Goal: Task Accomplishment & Management: Use online tool/utility

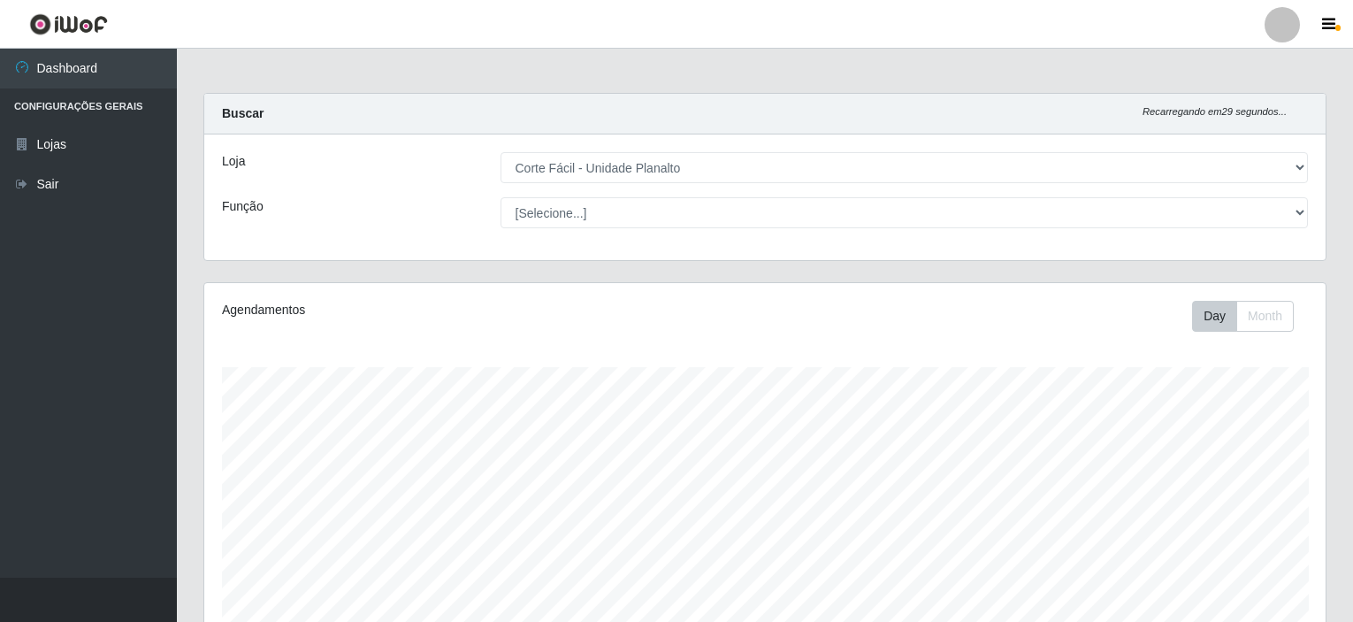
select select "202"
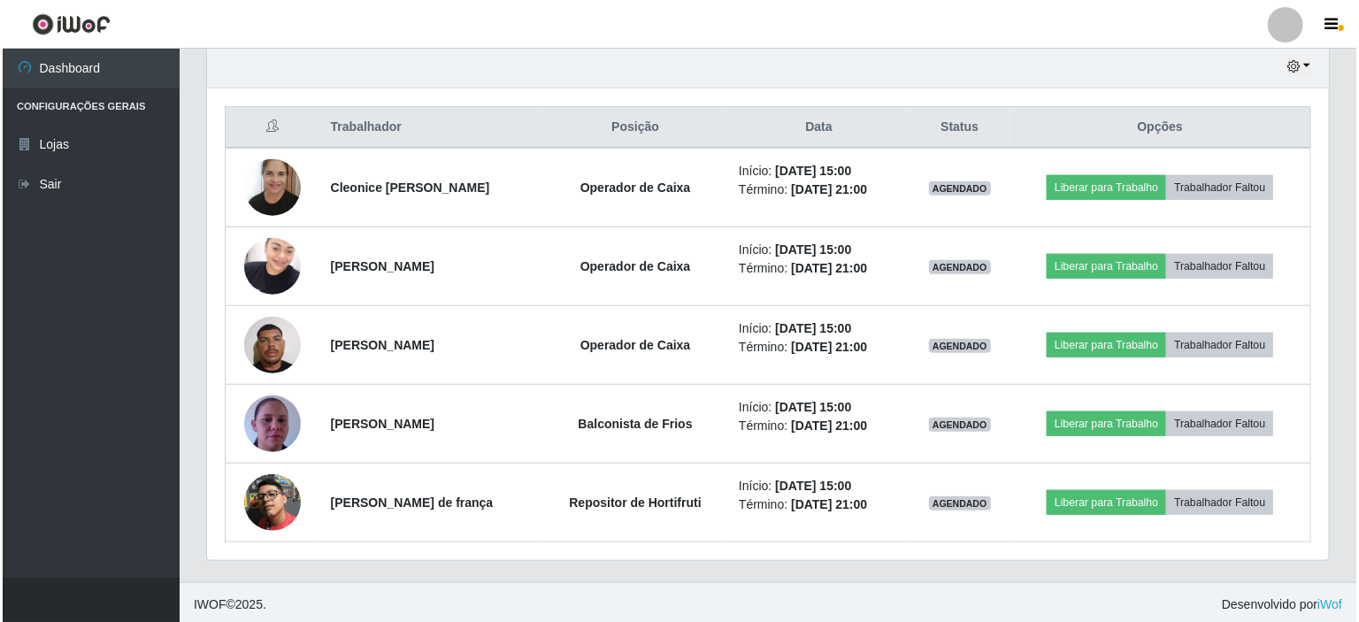
scroll to position [367, 1122]
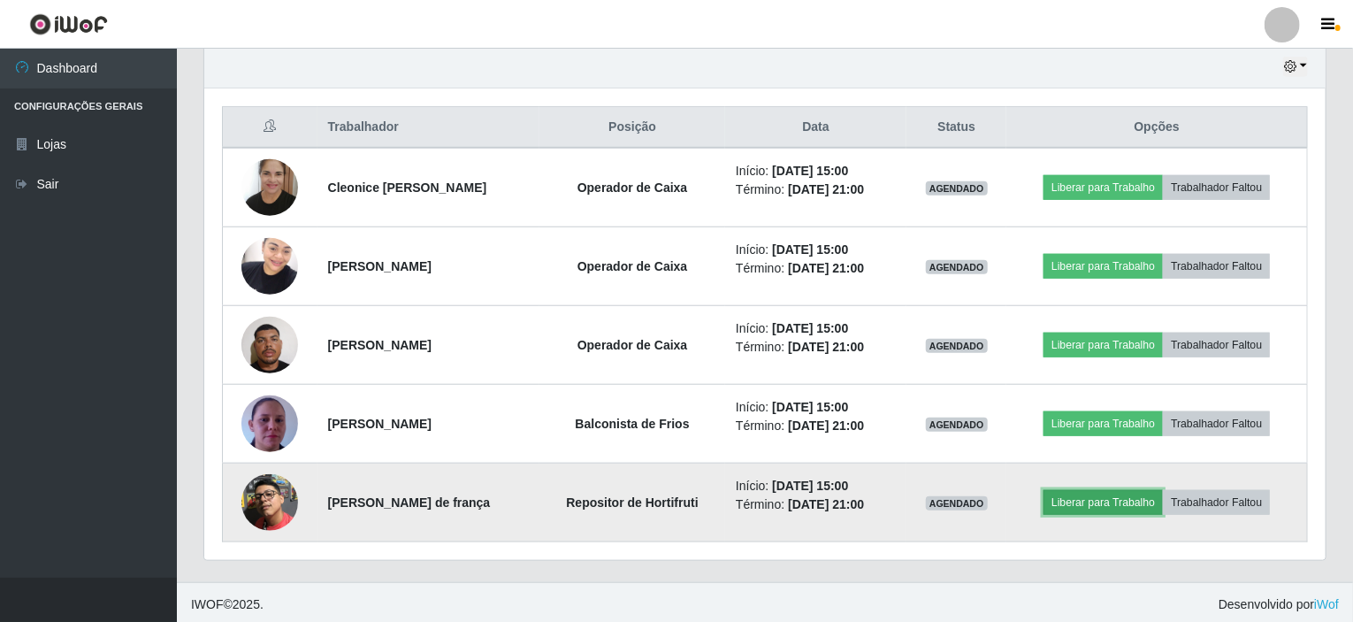
click at [1097, 495] on button "Liberar para Trabalho" at bounding box center [1103, 502] width 119 height 25
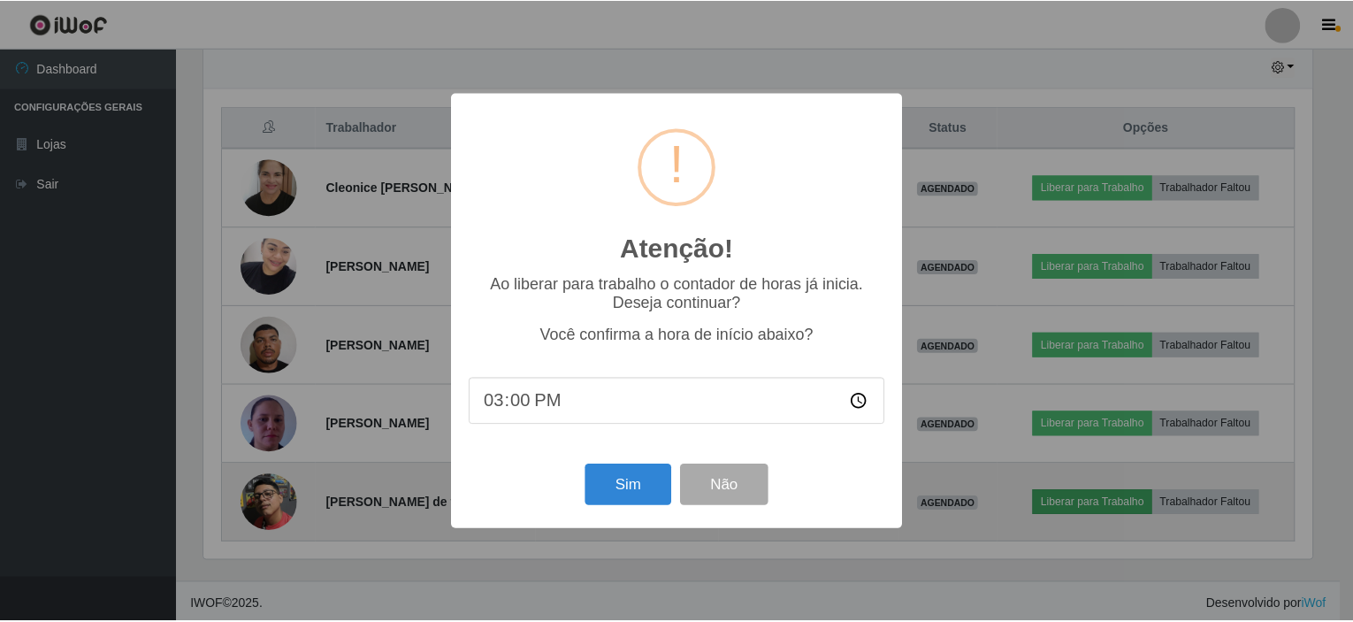
scroll to position [367, 1115]
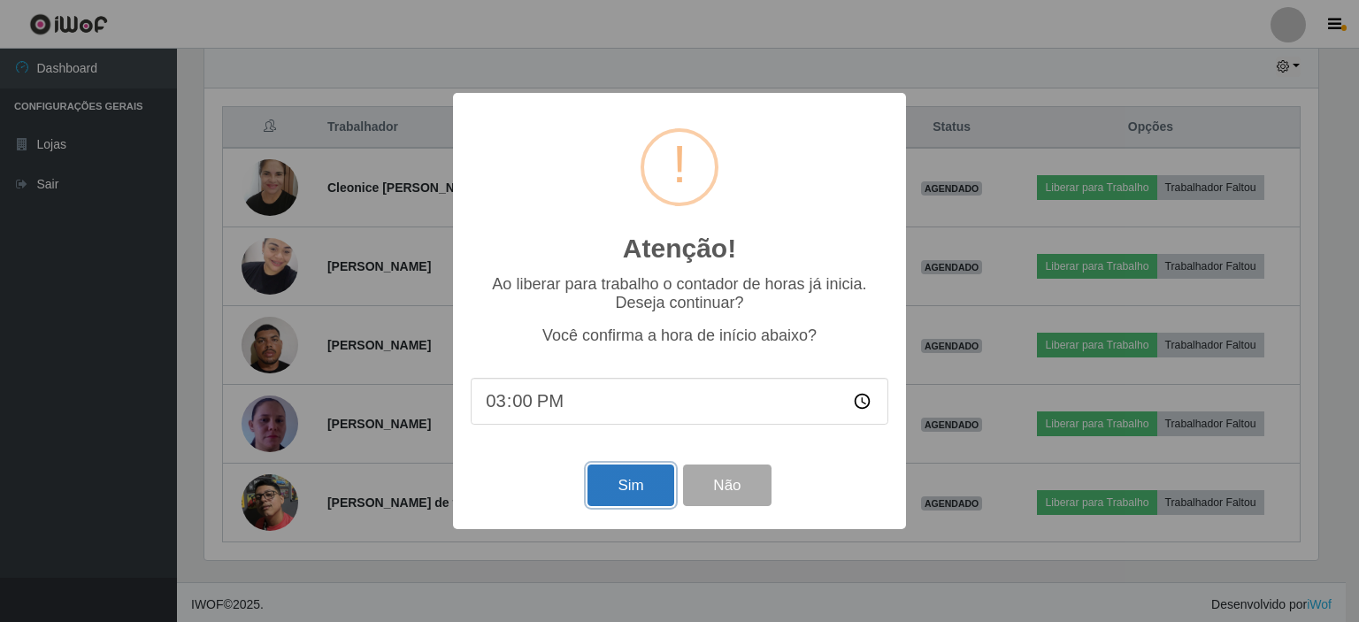
click at [623, 486] on button "Sim" at bounding box center [630, 485] width 86 height 42
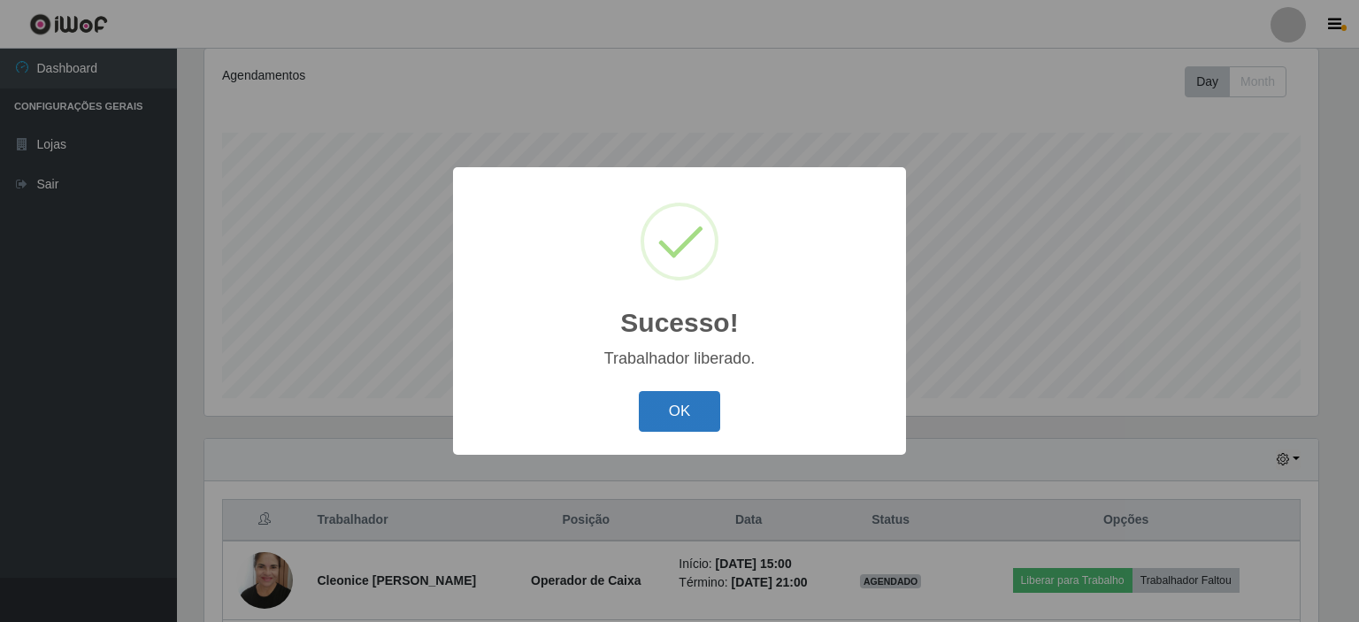
click at [679, 414] on button "OK" at bounding box center [680, 412] width 82 height 42
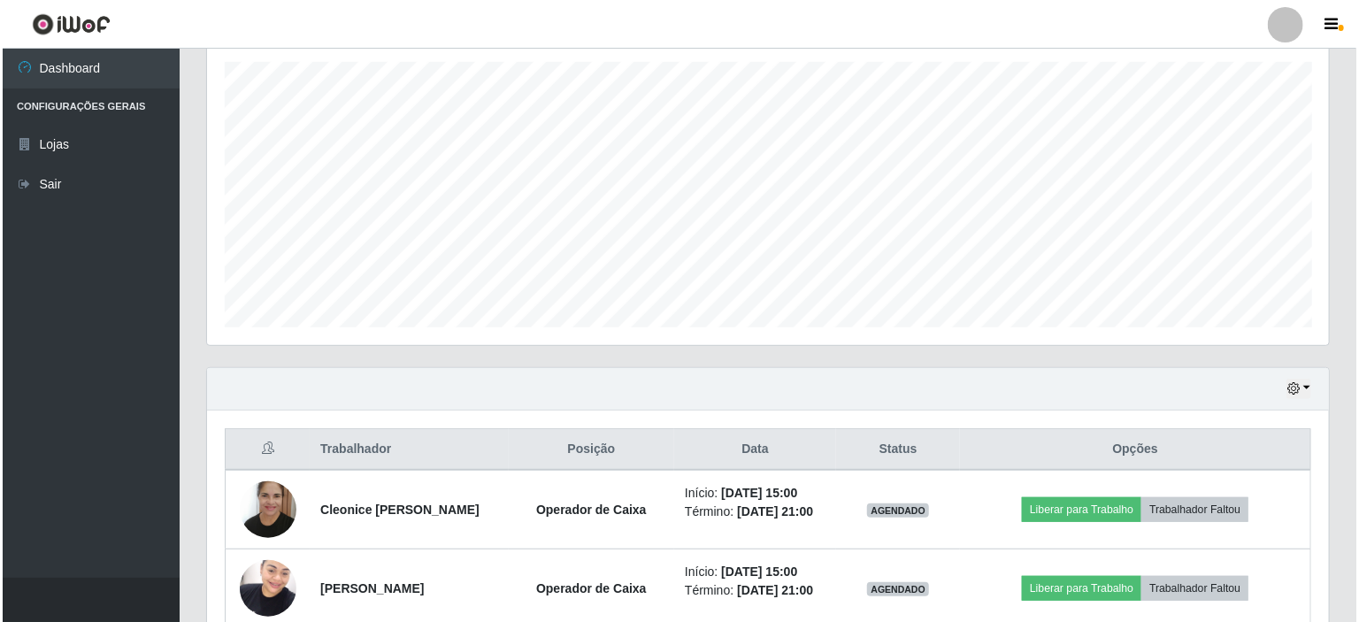
scroll to position [411, 0]
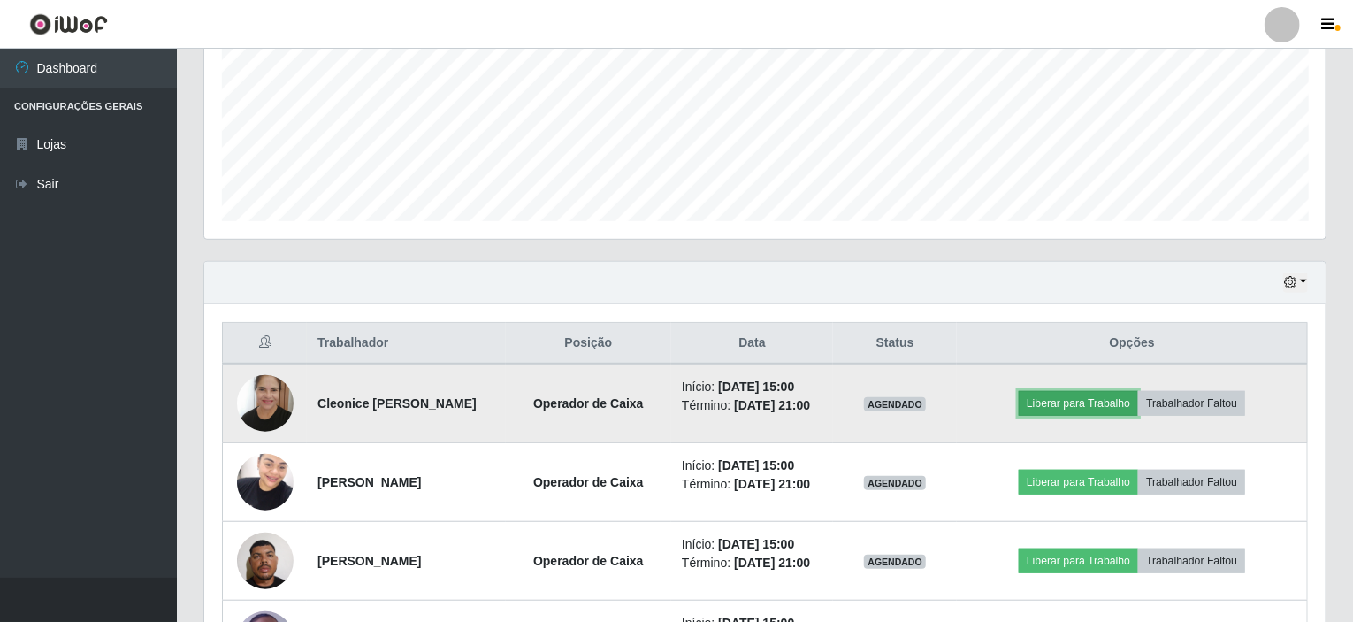
click at [1076, 398] on button "Liberar para Trabalho" at bounding box center [1078, 403] width 119 height 25
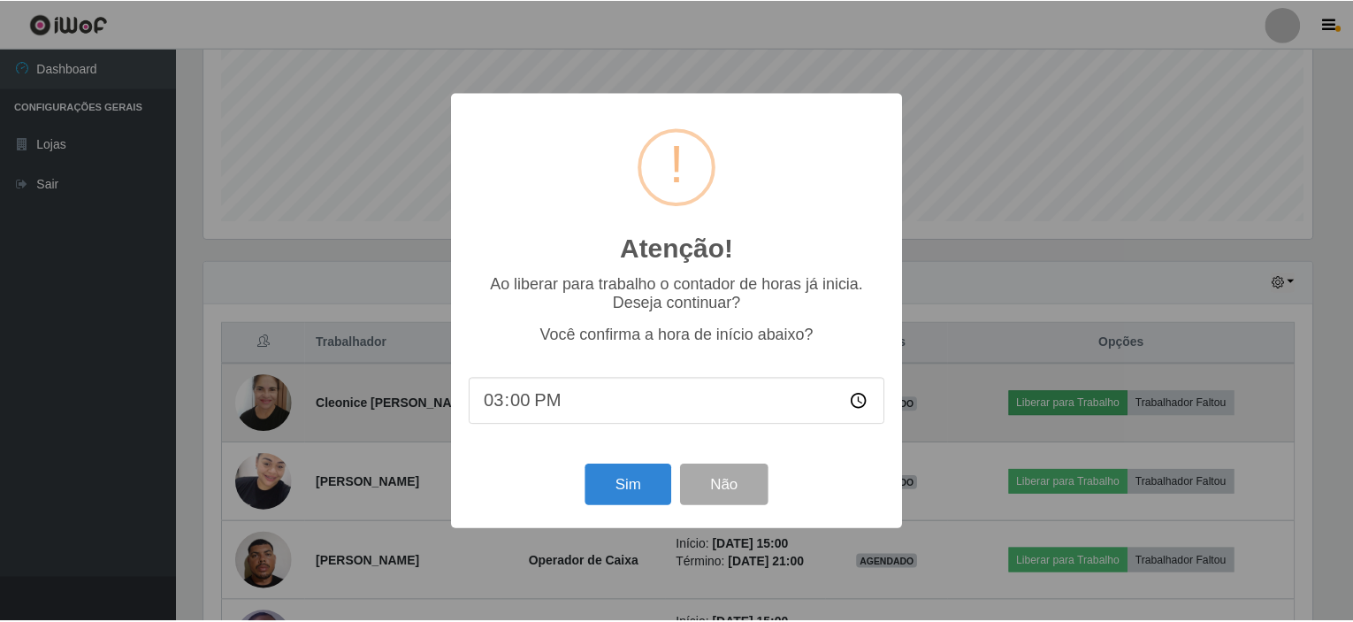
scroll to position [367, 1115]
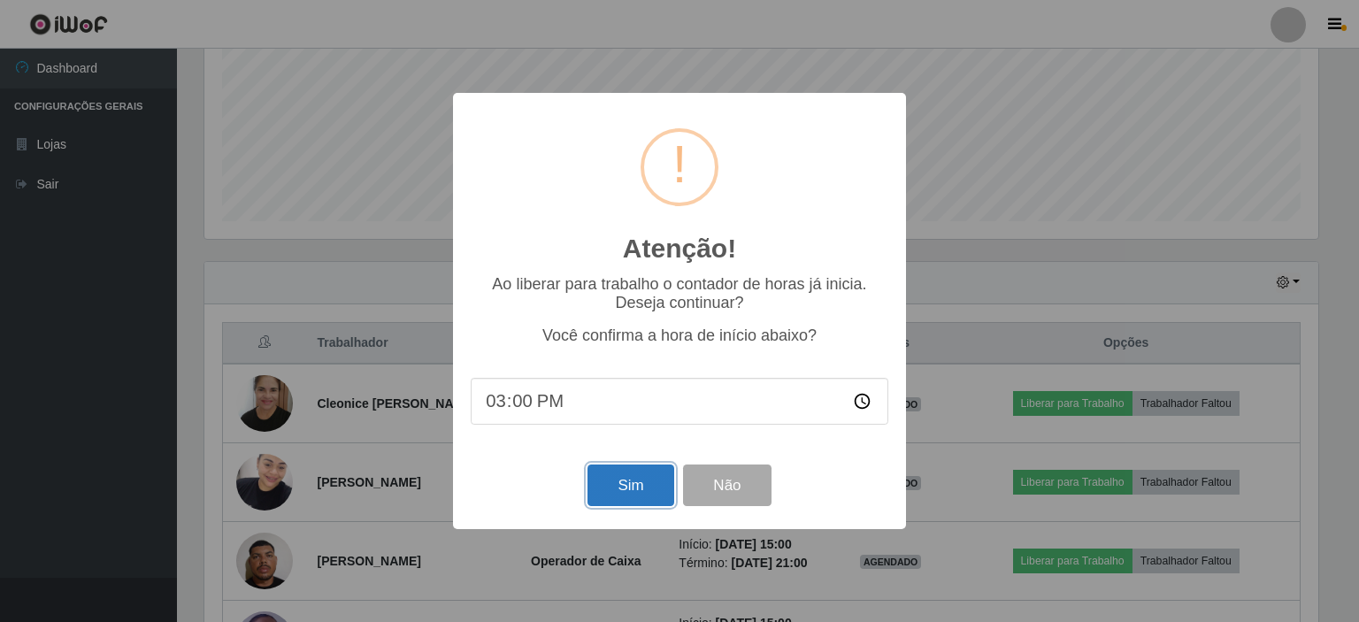
click at [635, 494] on button "Sim" at bounding box center [630, 485] width 86 height 42
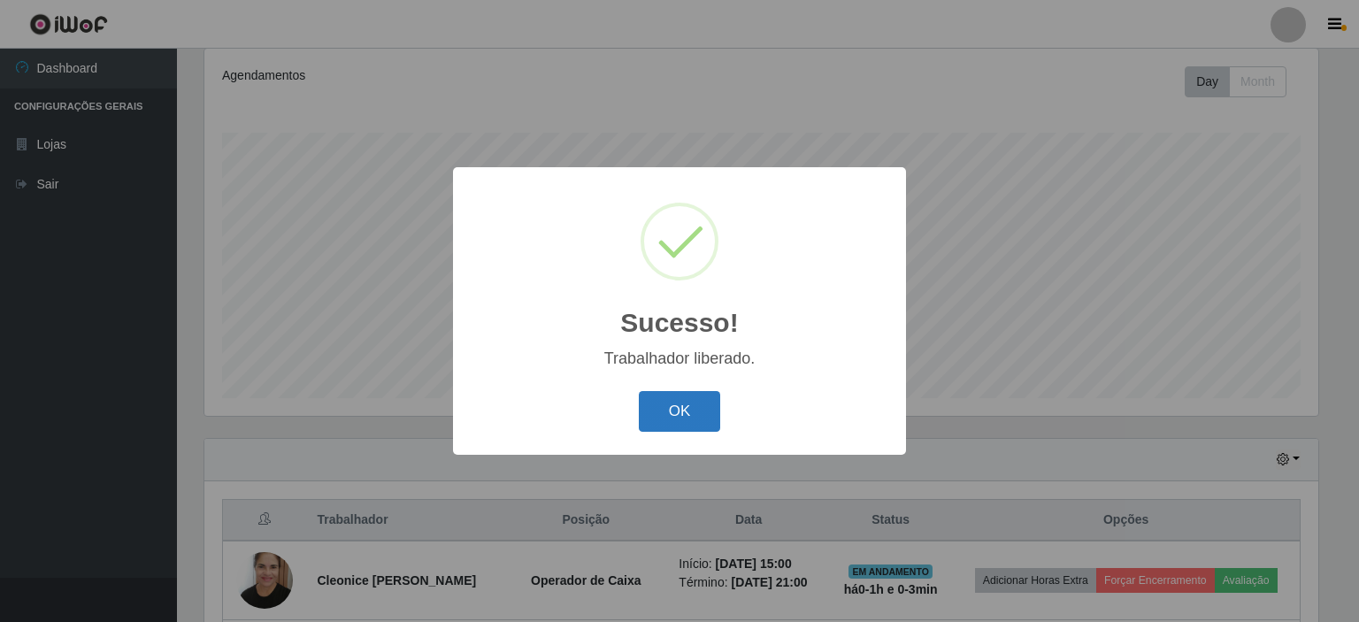
click at [650, 421] on button "OK" at bounding box center [680, 412] width 82 height 42
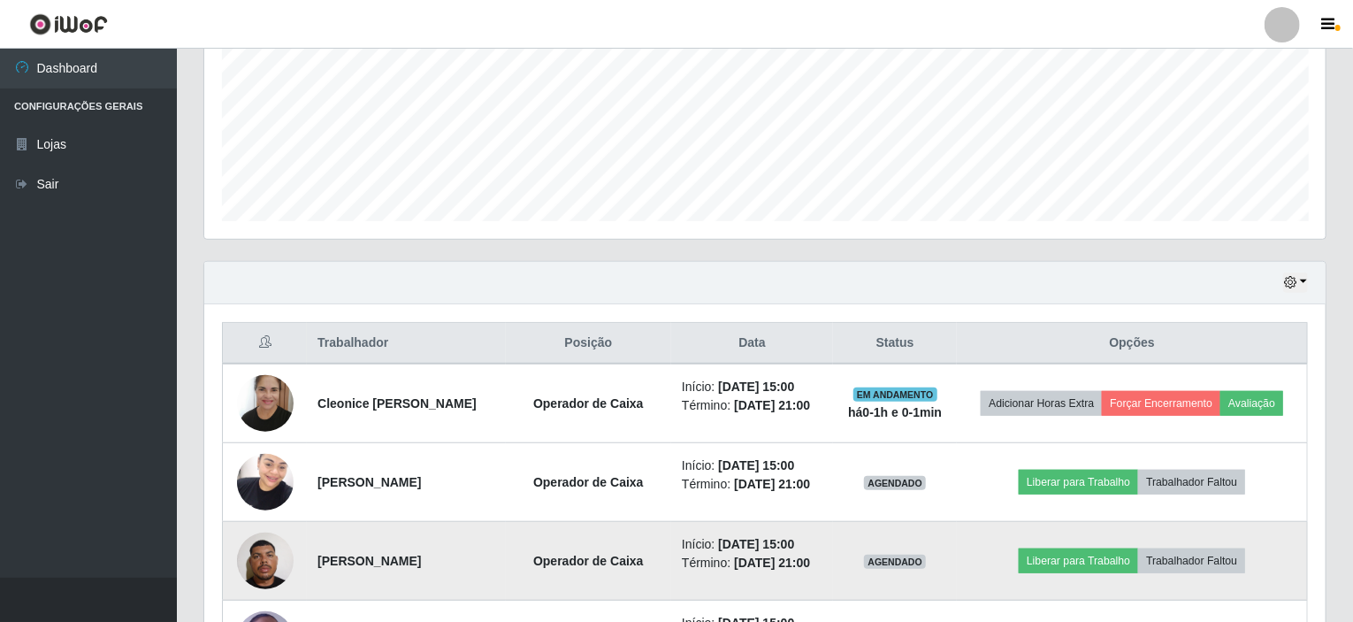
scroll to position [500, 0]
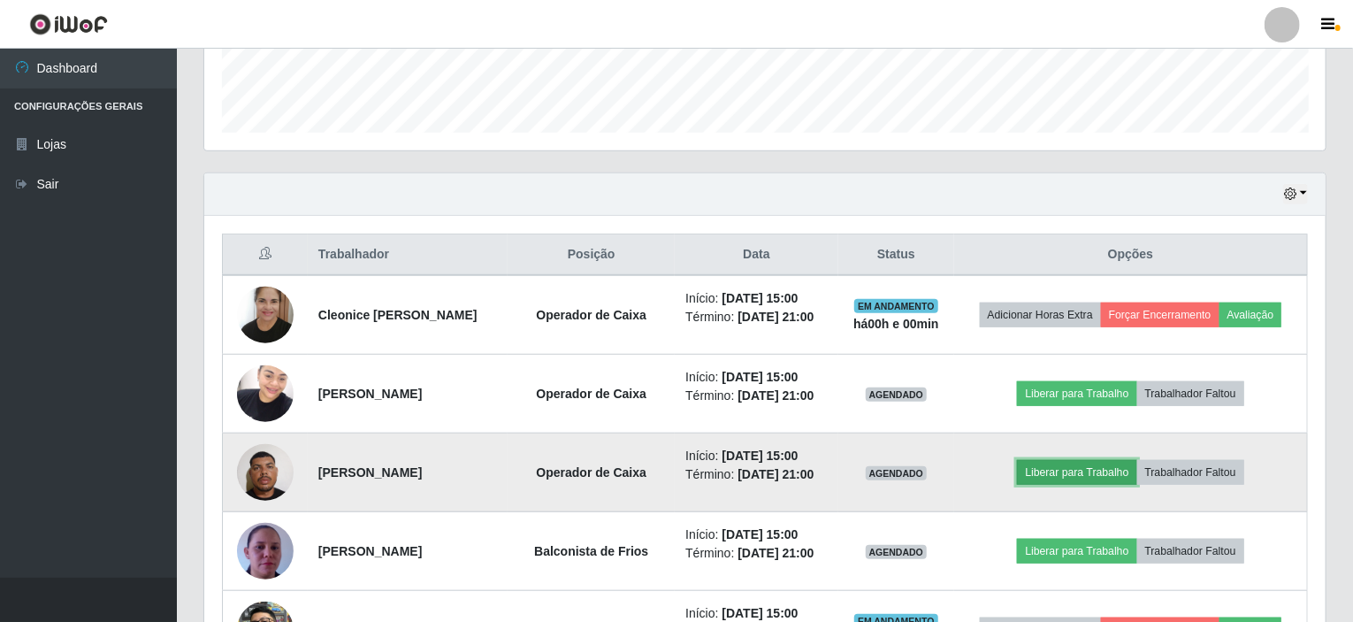
click at [1079, 479] on button "Liberar para Trabalho" at bounding box center [1076, 472] width 119 height 25
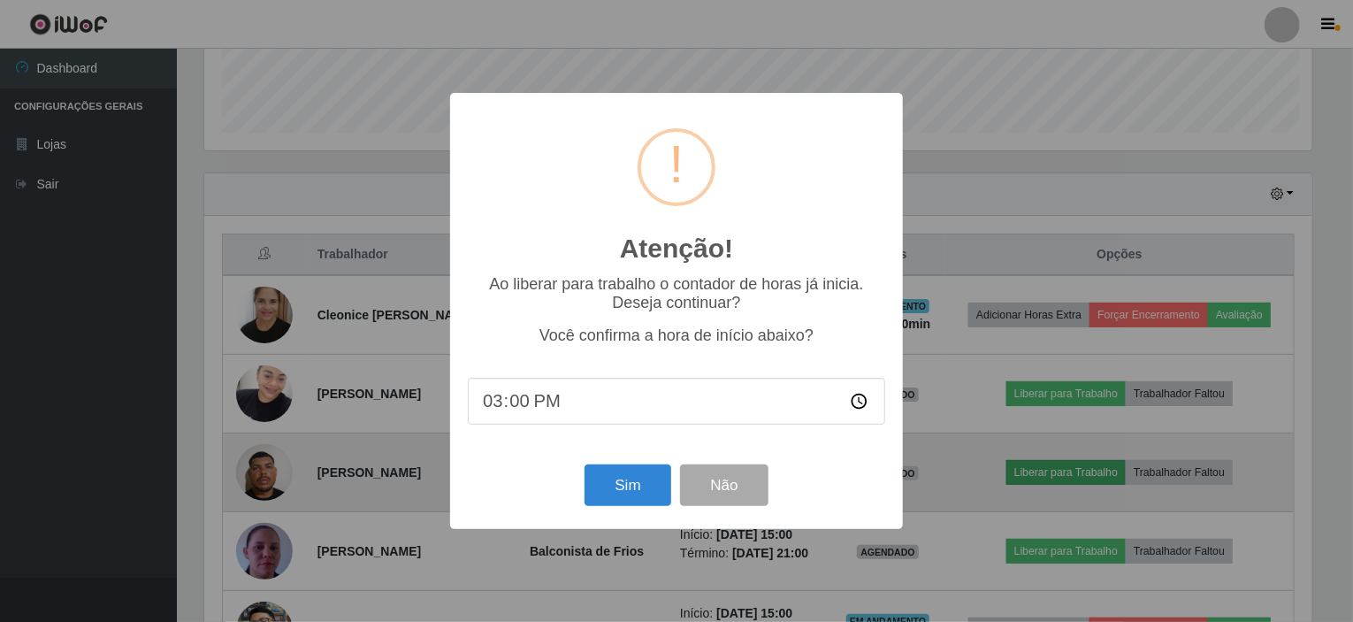
scroll to position [367, 1115]
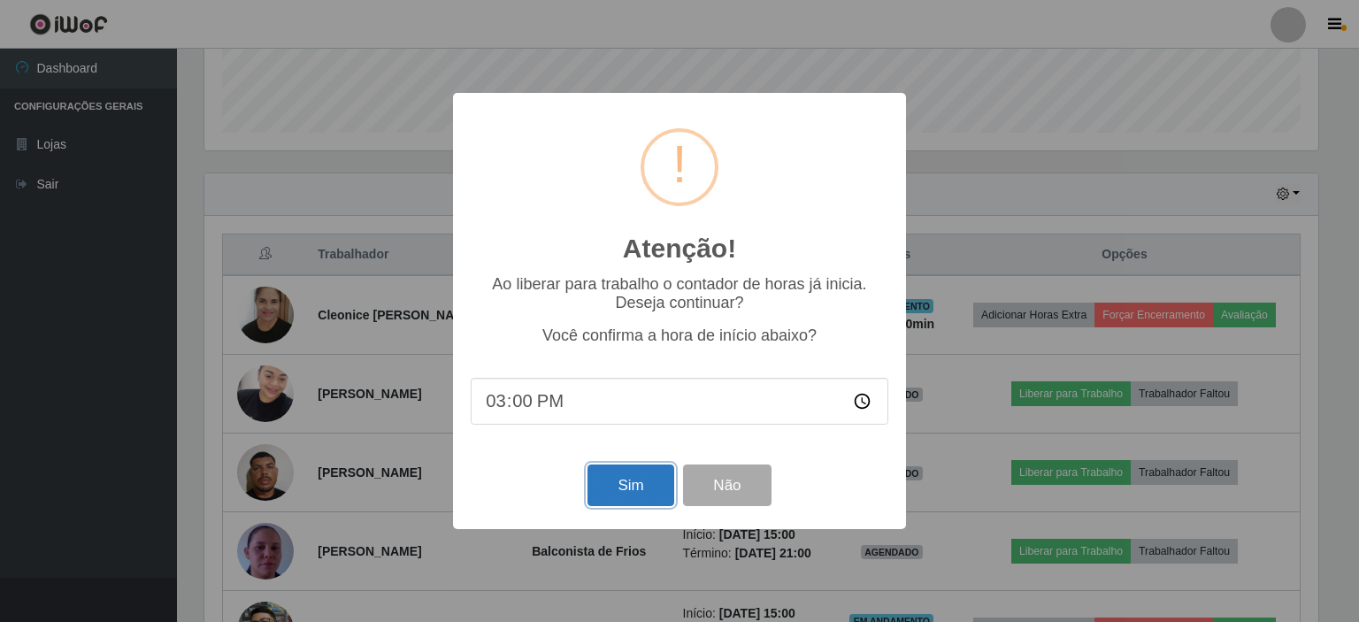
click at [621, 487] on button "Sim" at bounding box center [630, 485] width 86 height 42
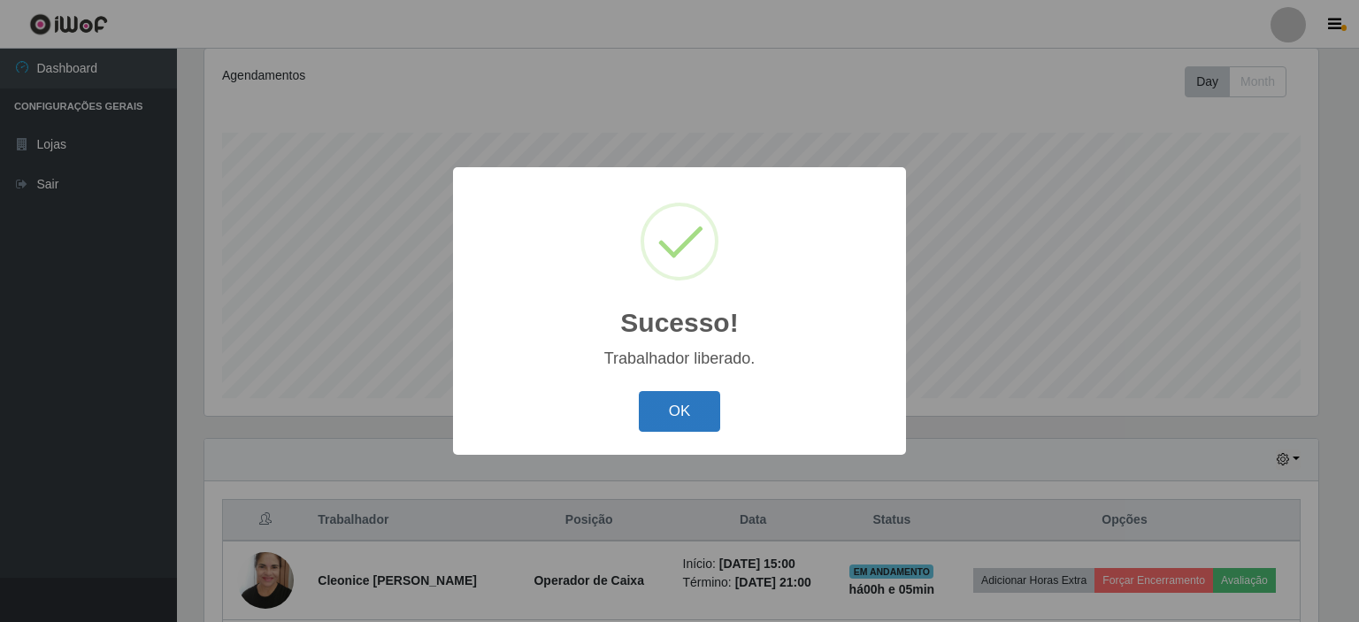
click at [685, 418] on button "OK" at bounding box center [680, 412] width 82 height 42
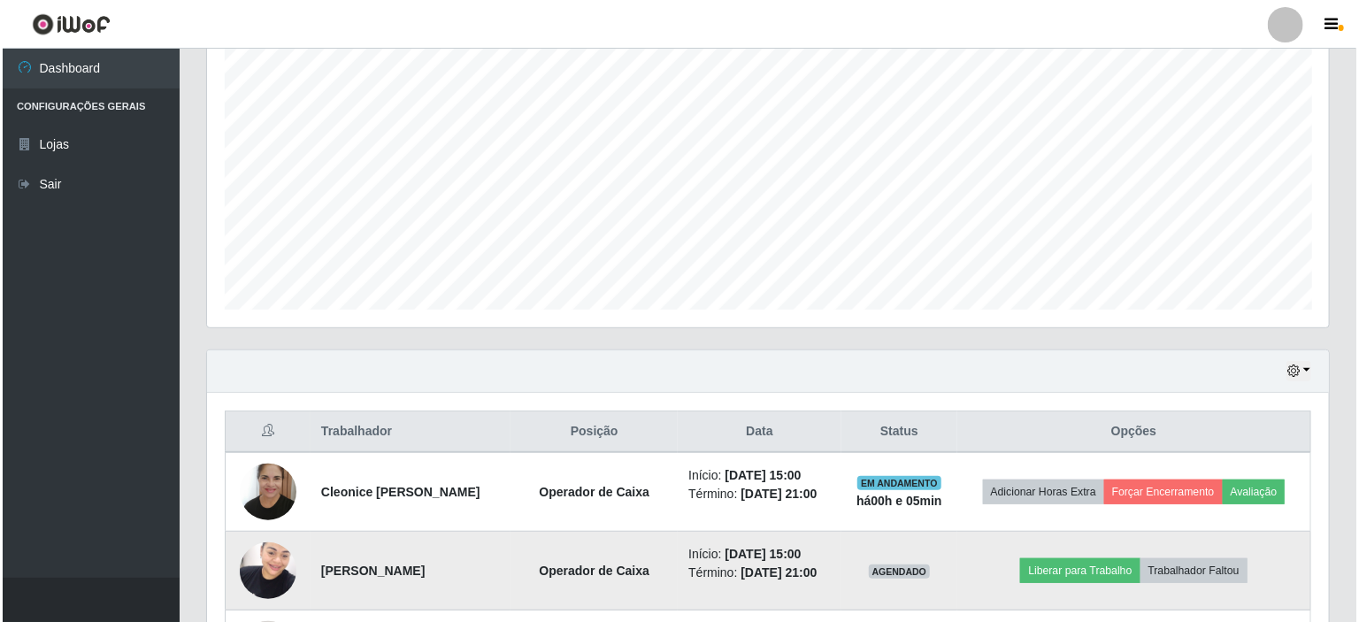
scroll to position [500, 0]
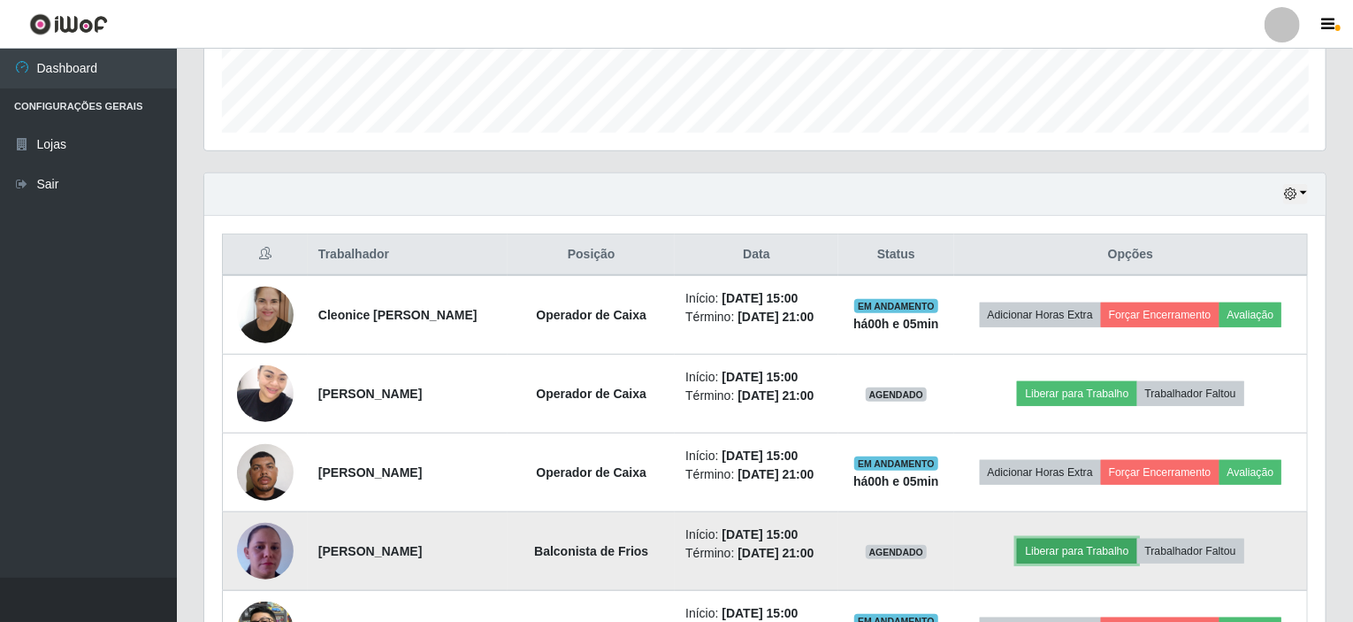
click at [1054, 539] on button "Liberar para Trabalho" at bounding box center [1076, 551] width 119 height 25
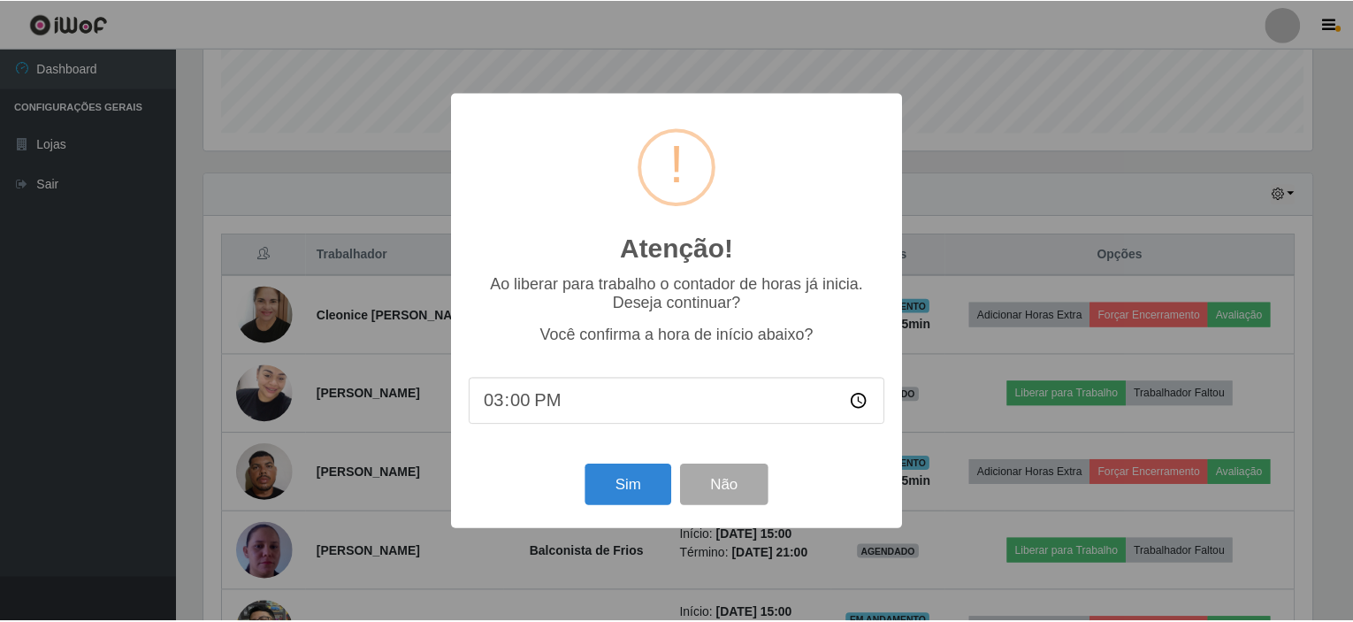
scroll to position [367, 1115]
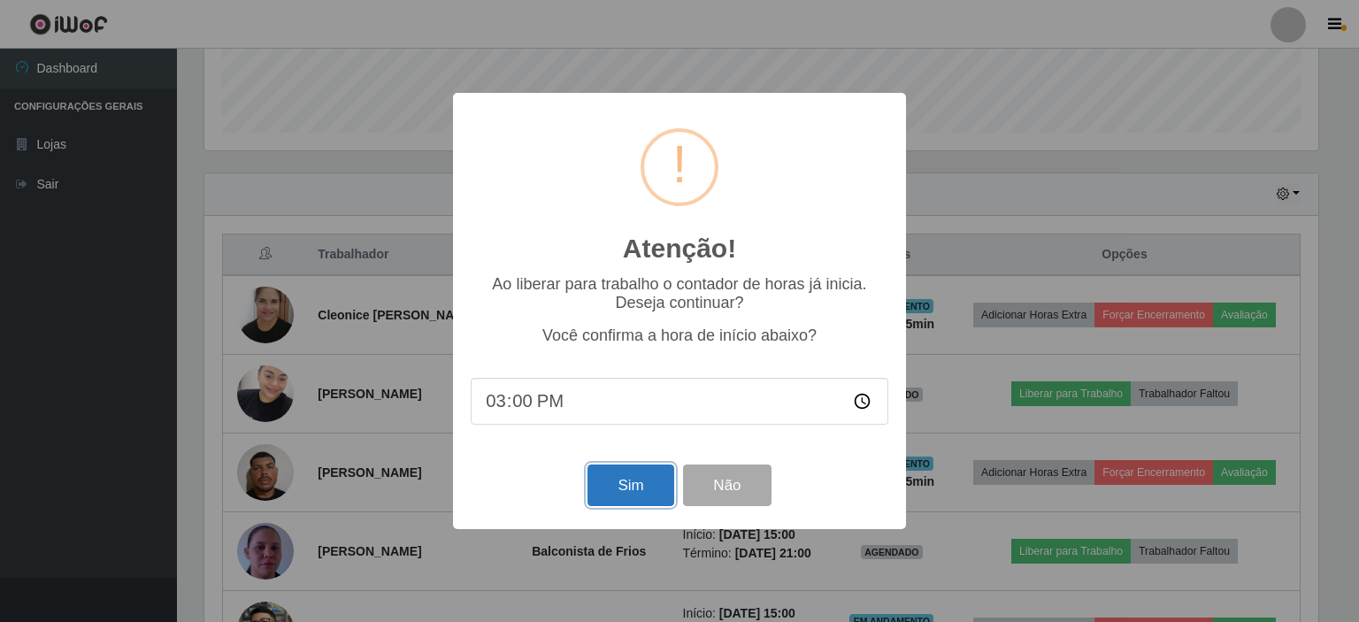
click at [644, 506] on button "Sim" at bounding box center [630, 485] width 86 height 42
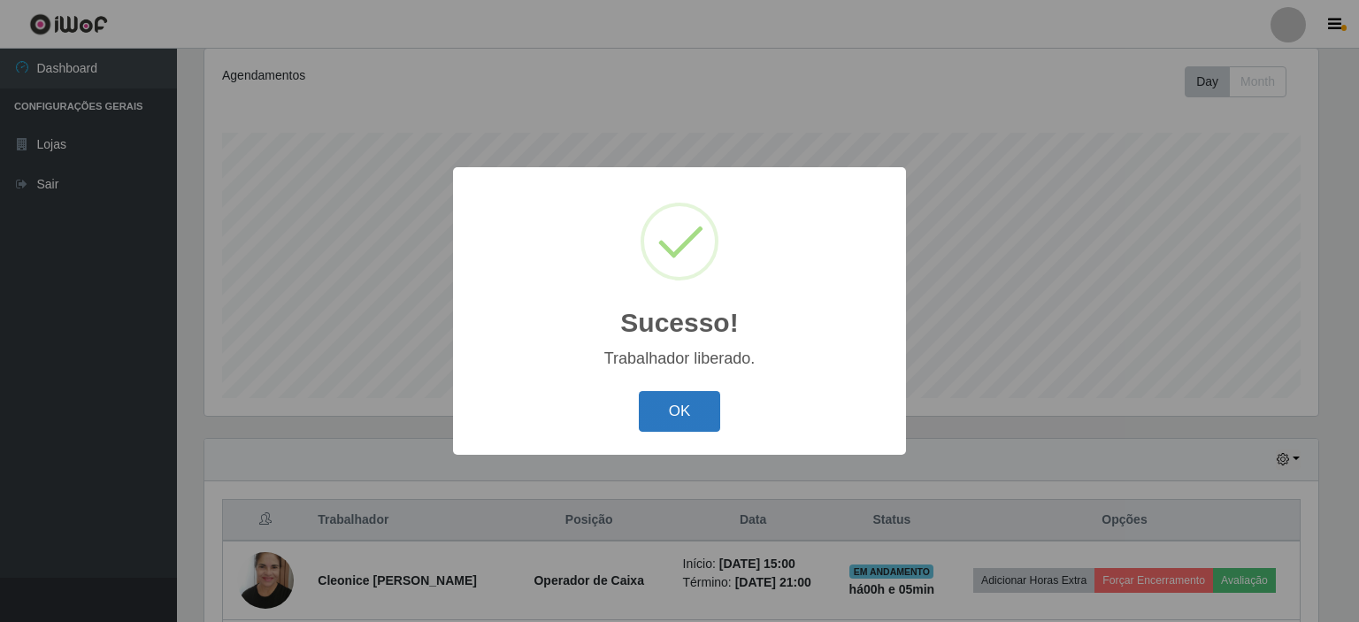
click at [671, 419] on button "OK" at bounding box center [680, 412] width 82 height 42
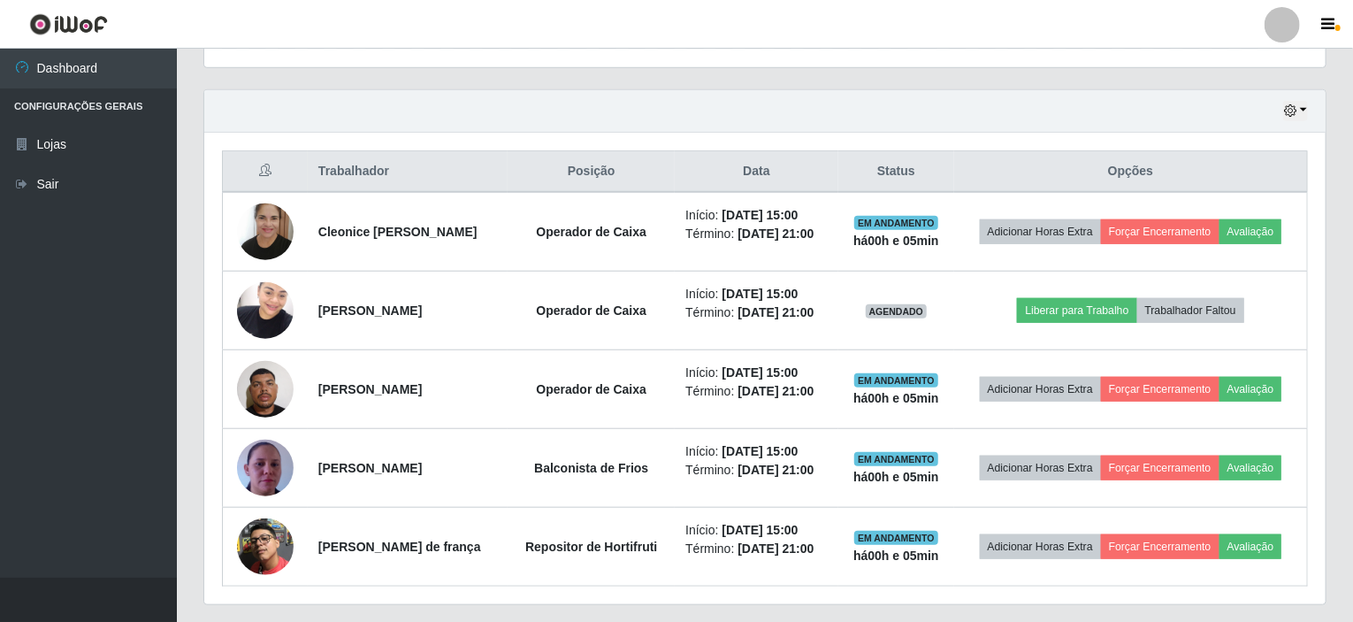
scroll to position [588, 0]
